Goal: Task Accomplishment & Management: Complete application form

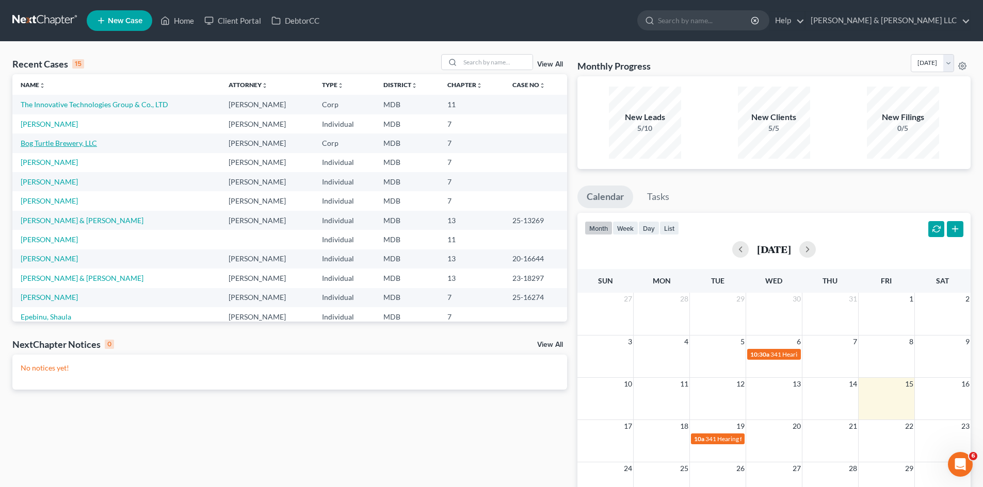
click at [78, 146] on link "Bog Turtle Brewery, LLC" at bounding box center [59, 143] width 76 height 9
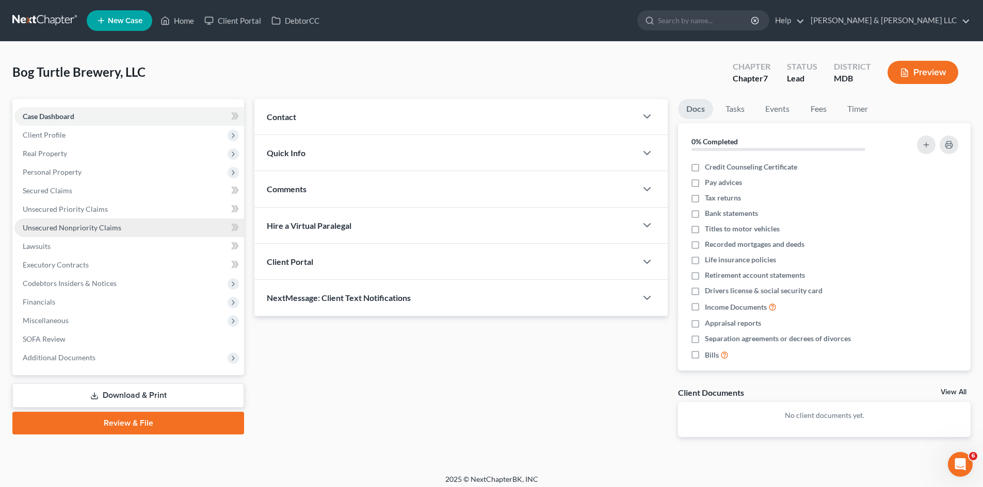
click at [121, 226] on link "Unsecured Nonpriority Claims" at bounding box center [129, 228] width 230 height 19
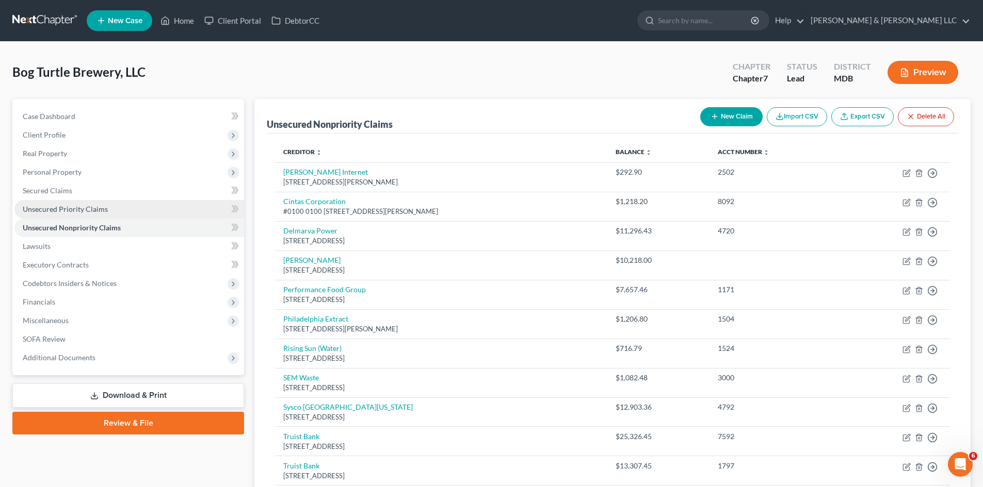
click at [122, 208] on link "Unsecured Priority Claims" at bounding box center [129, 209] width 230 height 19
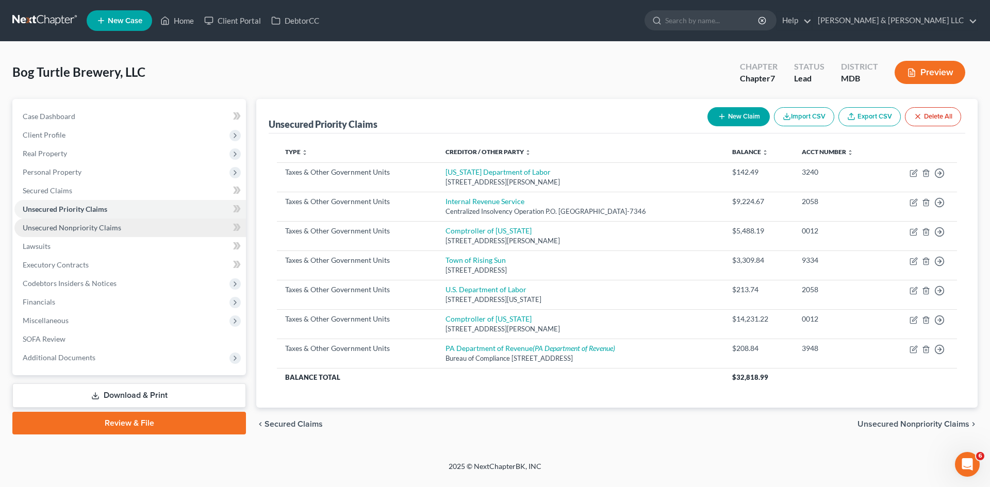
click at [116, 228] on span "Unsecured Nonpriority Claims" at bounding box center [72, 227] width 99 height 9
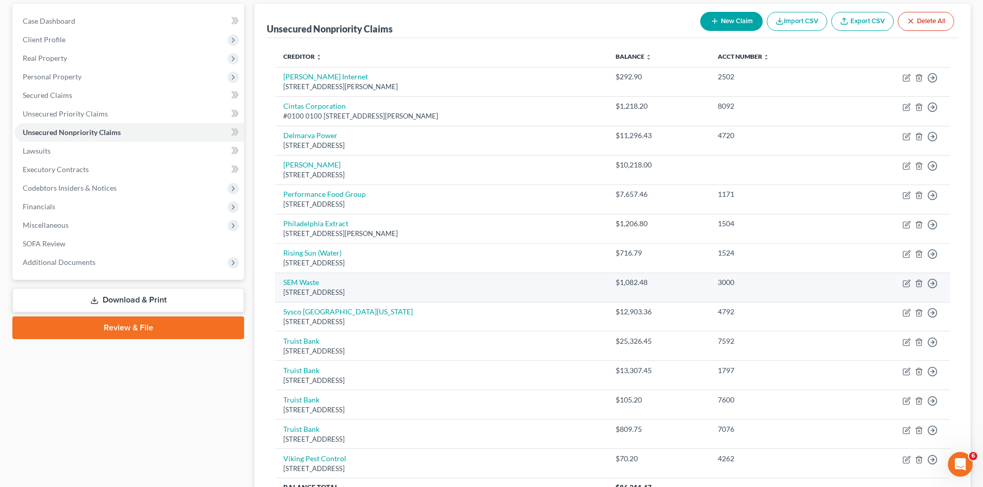
scroll to position [95, 0]
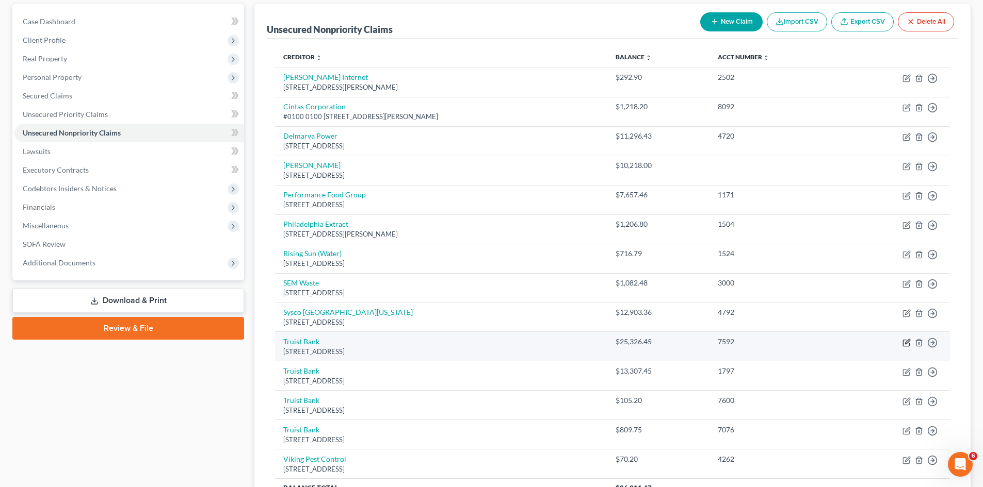
click at [904, 345] on icon "button" at bounding box center [906, 343] width 8 height 8
select select "39"
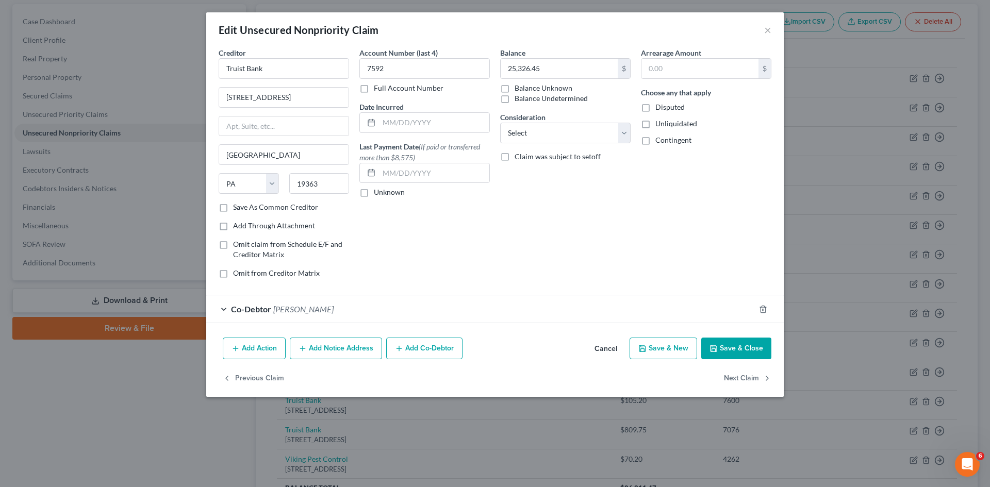
click at [609, 350] on button "Cancel" at bounding box center [605, 349] width 39 height 21
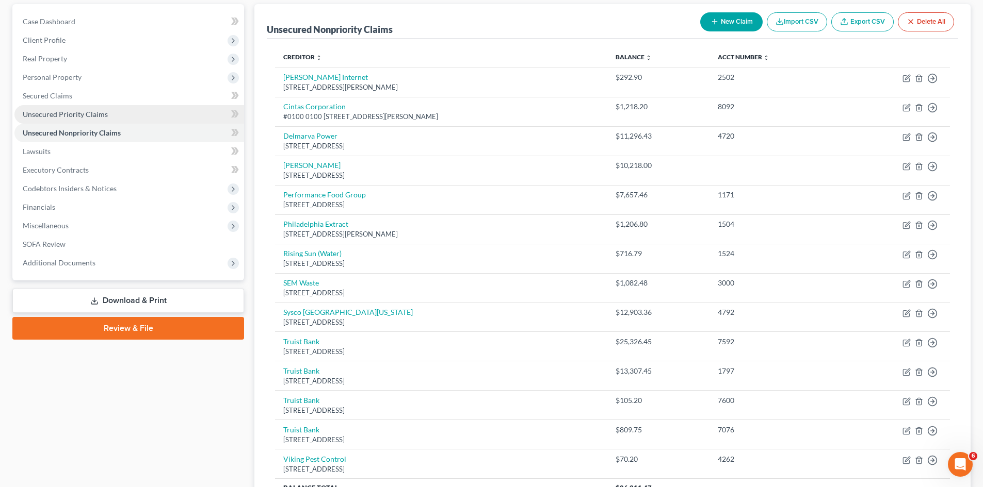
click at [85, 114] on span "Unsecured Priority Claims" at bounding box center [65, 114] width 85 height 9
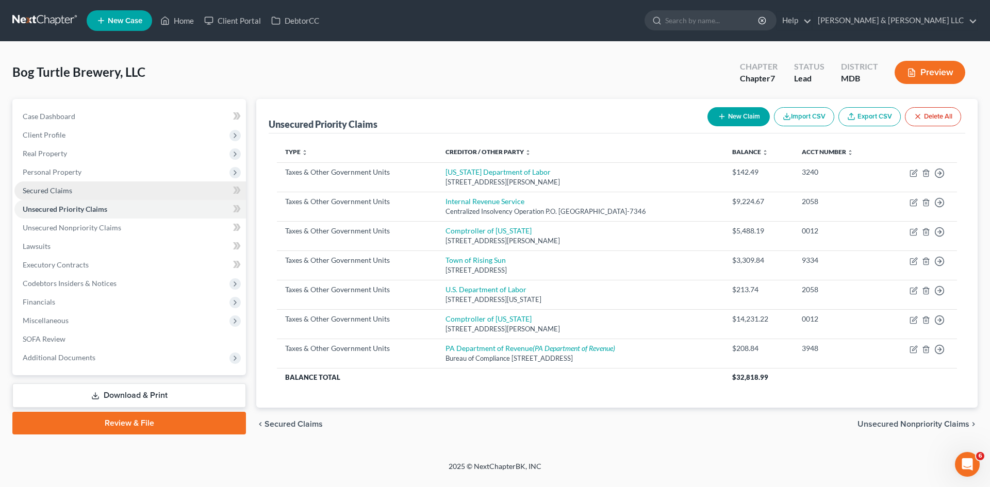
click at [67, 192] on span "Secured Claims" at bounding box center [48, 190] width 50 height 9
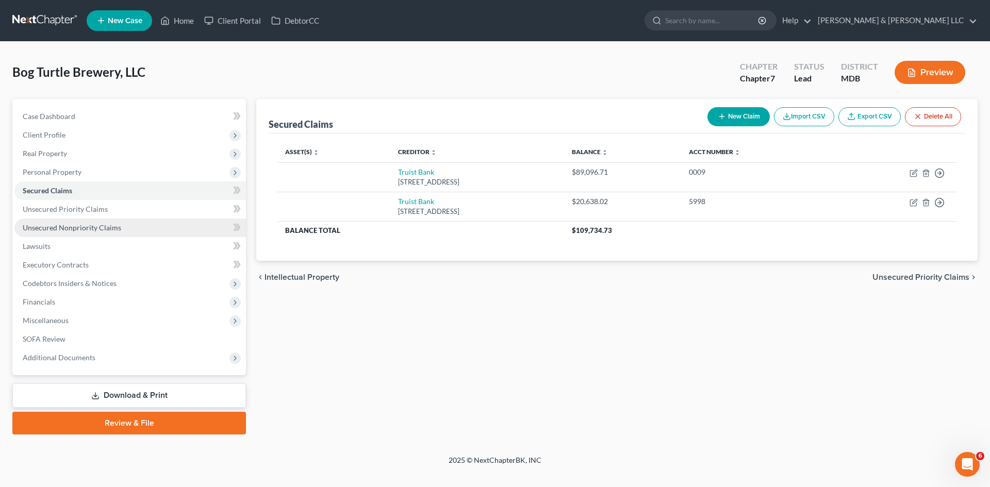
click at [89, 226] on span "Unsecured Nonpriority Claims" at bounding box center [72, 227] width 99 height 9
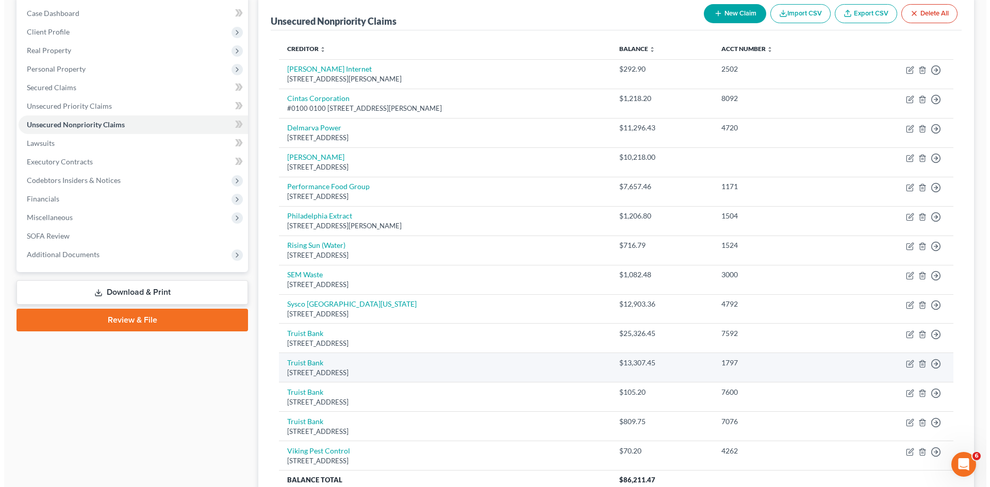
scroll to position [155, 0]
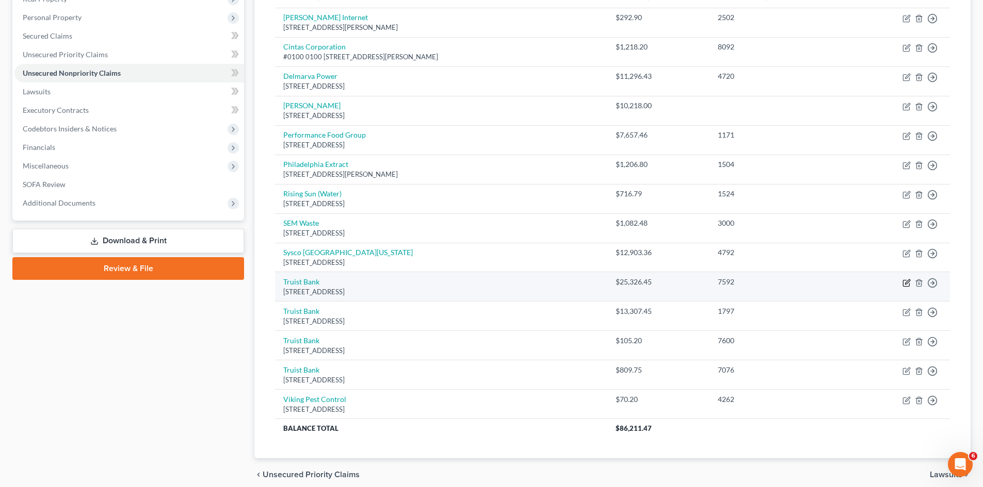
click at [904, 286] on icon "button" at bounding box center [906, 283] width 8 height 8
select select "39"
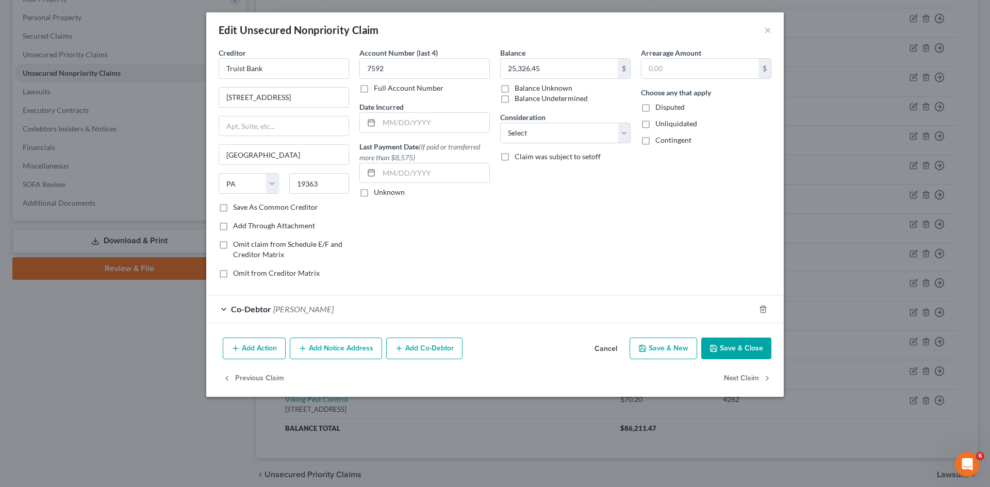
click at [356, 348] on button "Add Notice Address" at bounding box center [336, 349] width 92 height 22
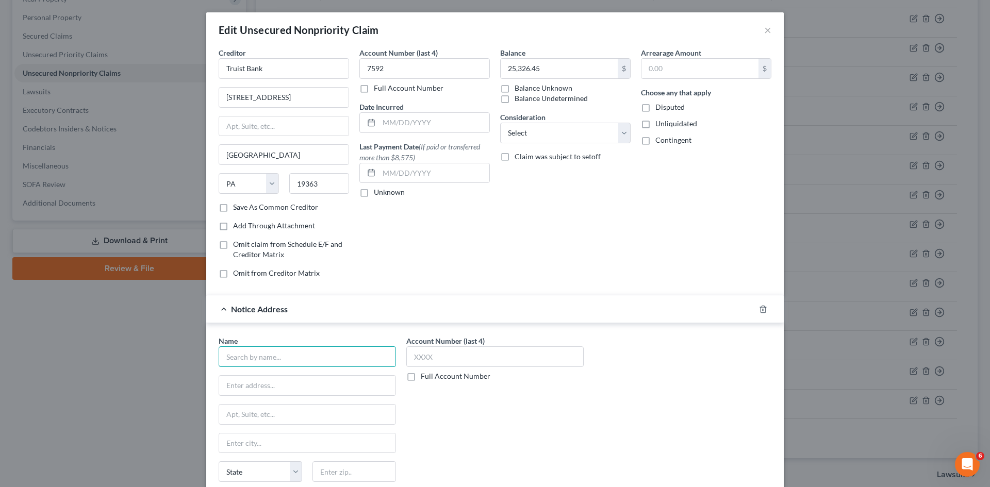
click at [281, 356] on input "text" at bounding box center [307, 357] width 177 height 21
type input "T"
type input "Small Business Default Solutions"
type input "[STREET_ADDRESS]"
type input "Suite 400"
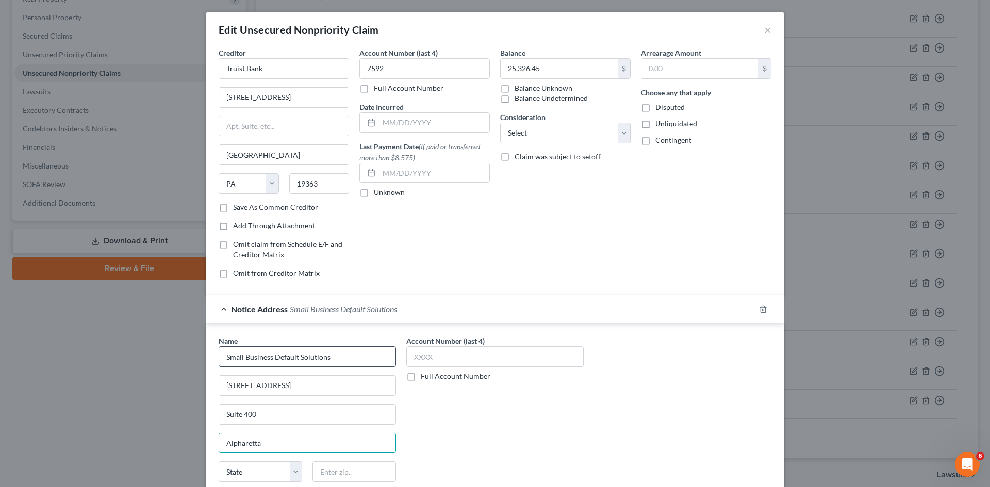
type input "Alpharetta"
select select "10"
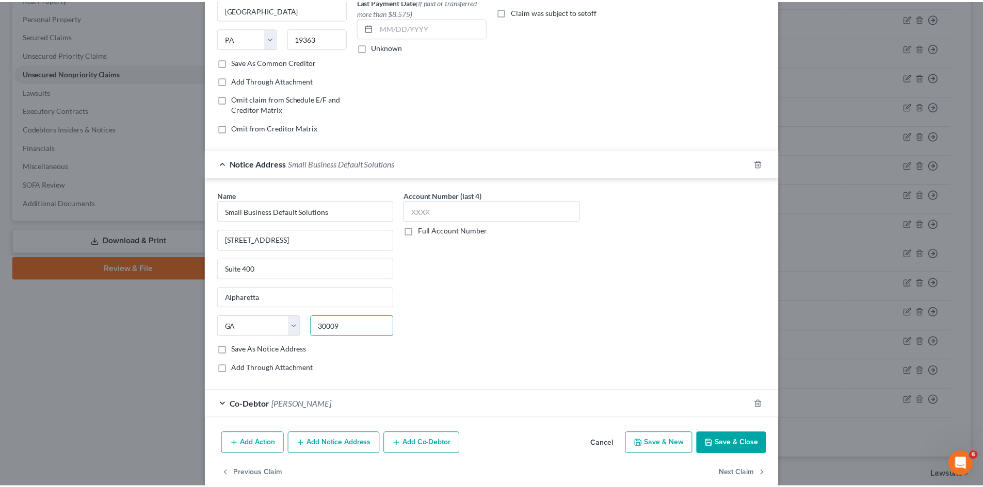
scroll to position [163, 0]
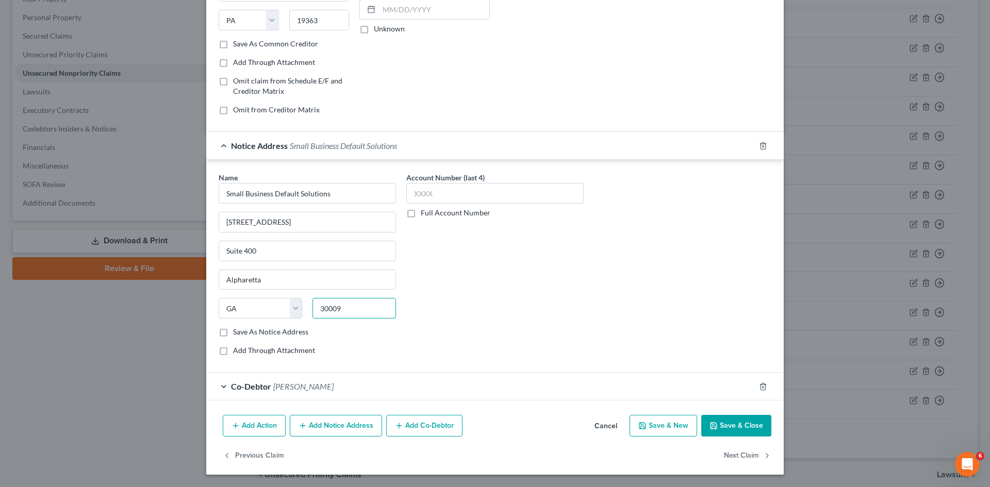
type input "30009"
click at [740, 430] on button "Save & Close" at bounding box center [736, 426] width 70 height 22
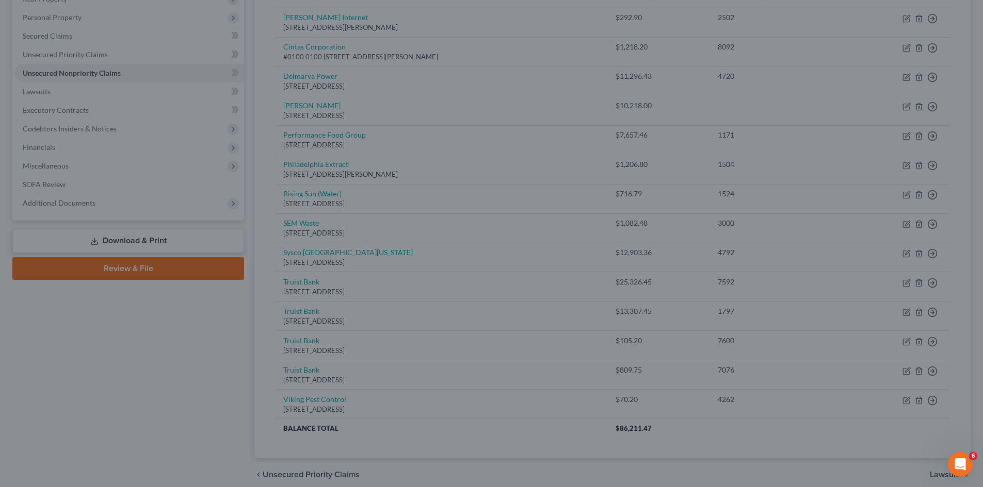
scroll to position [0, 0]
